Goal: Understand process/instructions: Learn how to perform a task or action

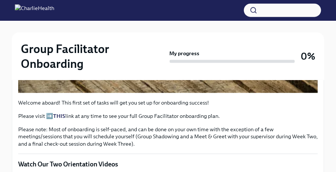
scroll to position [290, 0]
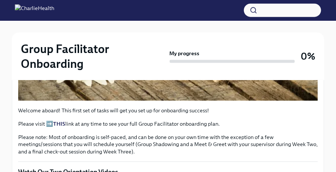
click at [51, 121] on p "Please visit ➡️ THIS link at any time to see your full Group Facilitator onboar…" at bounding box center [167, 123] width 299 height 7
click at [60, 122] on strong "THIS" at bounding box center [59, 124] width 12 height 7
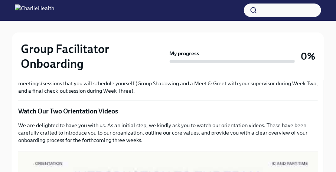
scroll to position [341, 0]
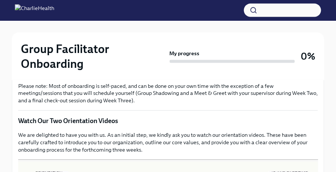
click at [65, 119] on p "Watch Our Two Orientation Videos" at bounding box center [167, 121] width 299 height 9
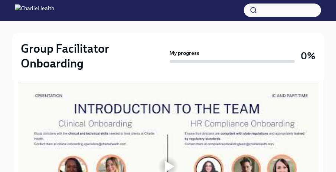
scroll to position [430, 0]
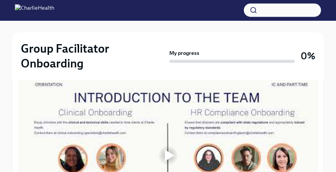
click at [140, 130] on div at bounding box center [168, 155] width 300 height 169
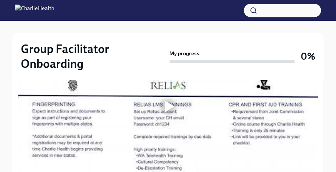
scroll to position [666, 0]
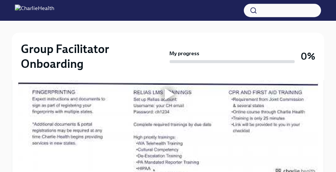
click at [174, 96] on div at bounding box center [170, 94] width 10 height 12
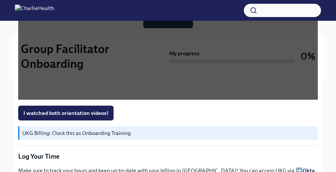
scroll to position [745, 0]
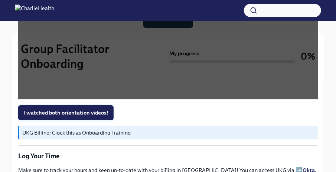
click at [55, 112] on span "I watched both orientation videos!" at bounding box center [65, 112] width 85 height 7
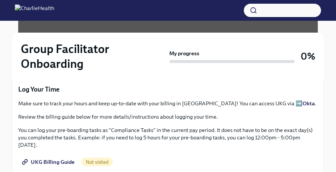
scroll to position [812, 0]
click at [257, 101] on p "Make sure to track your hours and keep up-to-date with your billing in [GEOGRAP…" at bounding box center [167, 103] width 299 height 7
click at [255, 101] on p "Make sure to track your hours and keep up-to-date with your billing in [GEOGRAP…" at bounding box center [167, 103] width 299 height 7
click at [47, 158] on span "UKG Billing Guide" at bounding box center [48, 161] width 51 height 7
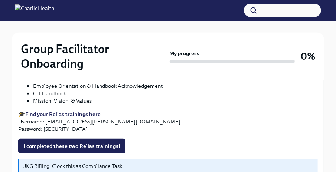
scroll to position [960, 0]
click at [82, 111] on strong "Find your Relias trainings here" at bounding box center [62, 114] width 75 height 7
